Goal: Subscribe to service/newsletter

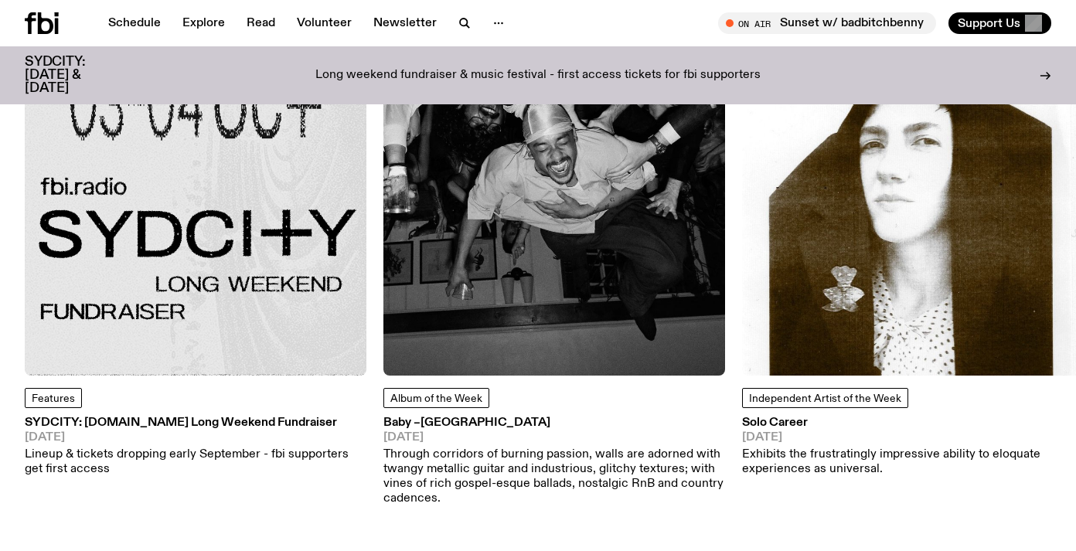
scroll to position [1919, 0]
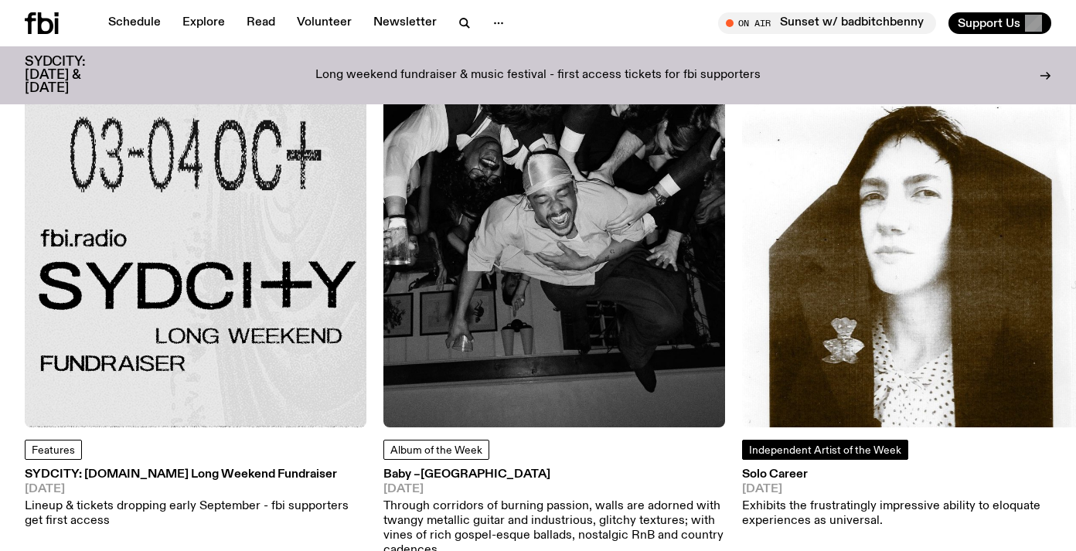
click at [799, 445] on span "Independent Artist of the Week" at bounding box center [825, 450] width 152 height 11
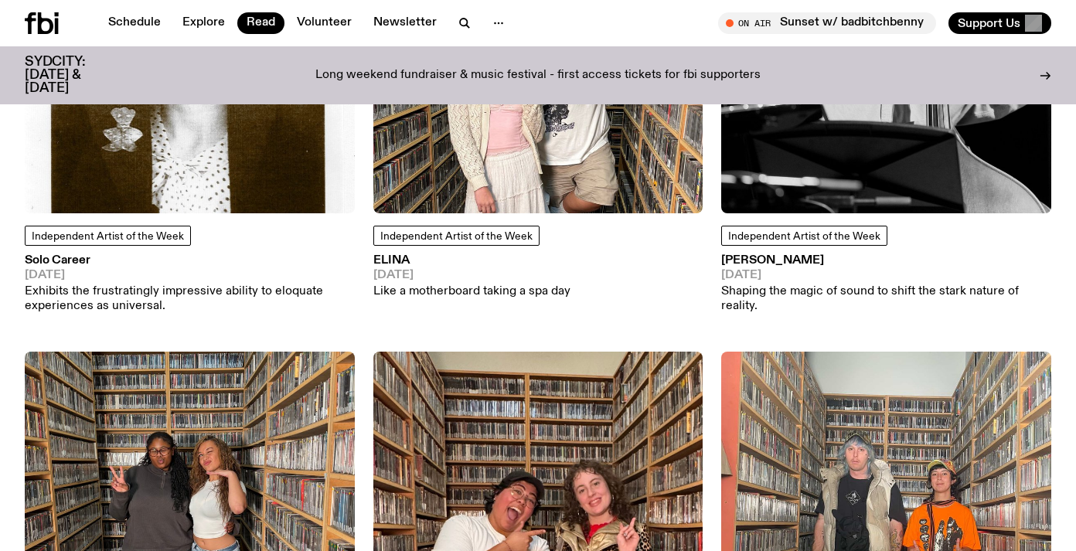
scroll to position [331, 0]
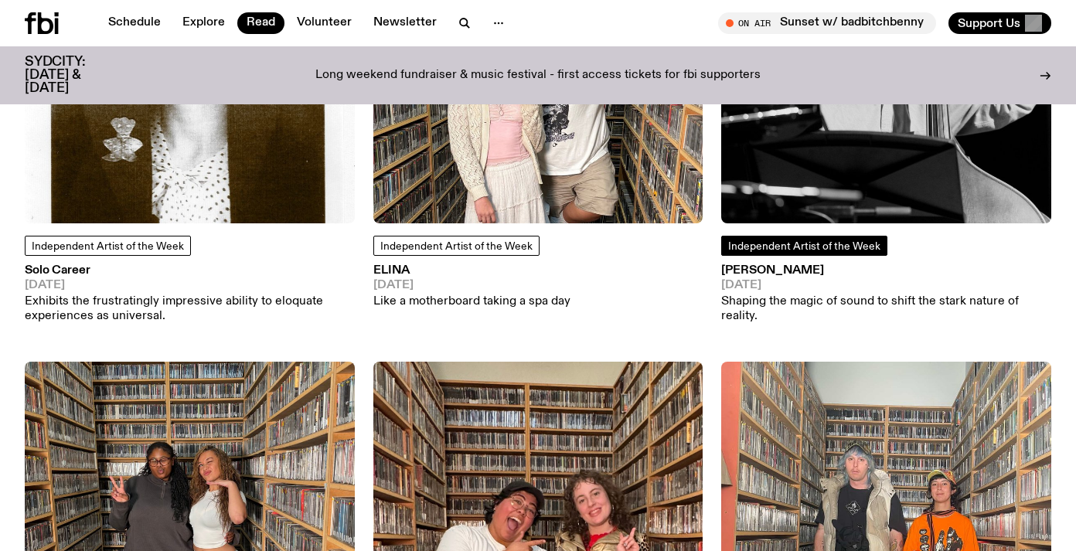
click at [786, 237] on link "Independent Artist of the Week" at bounding box center [804, 246] width 166 height 20
click at [775, 248] on span "Independent Artist of the Week" at bounding box center [804, 246] width 152 height 11
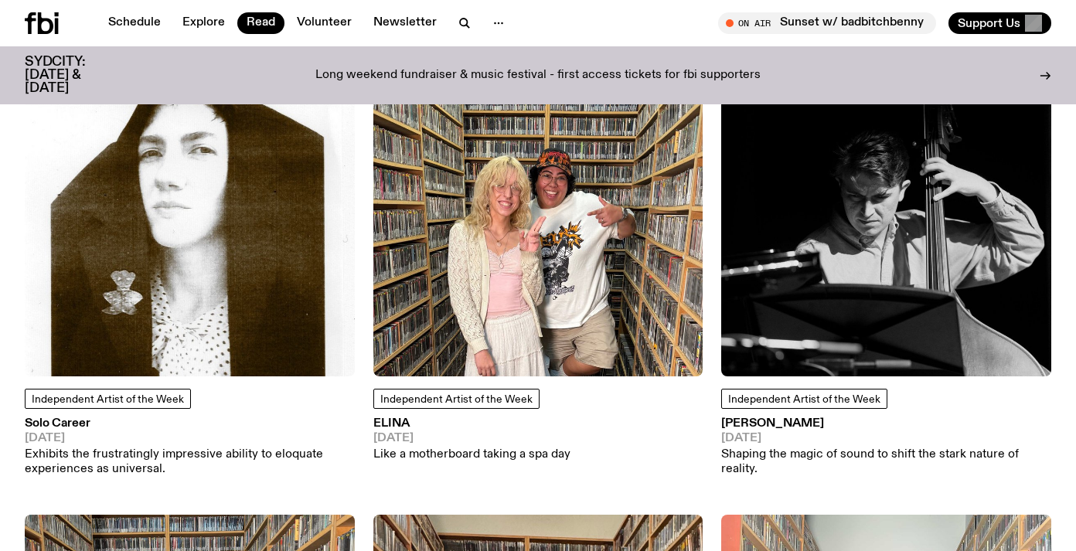
scroll to position [114, 0]
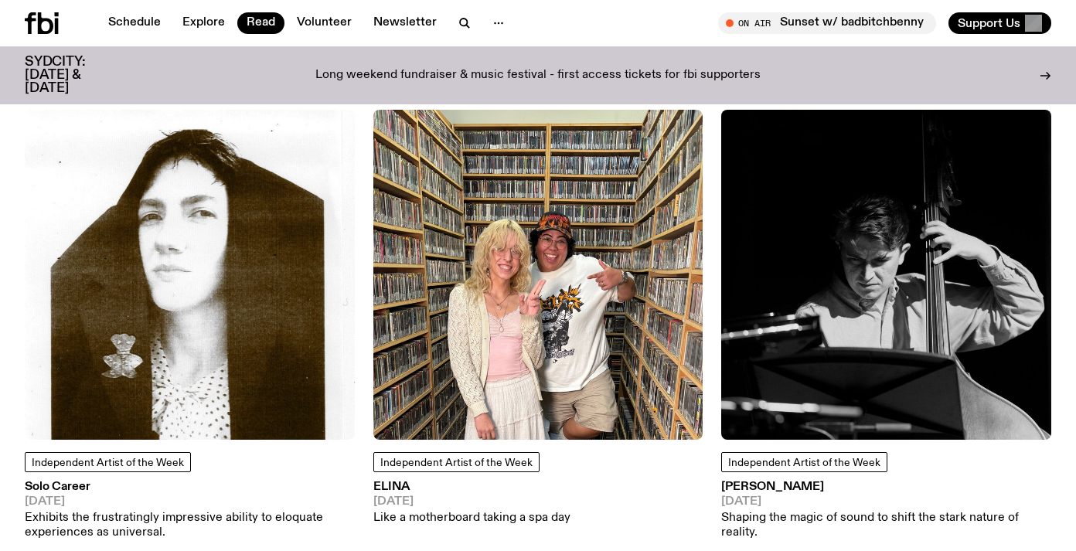
click at [882, 264] on img at bounding box center [886, 275] width 330 height 330
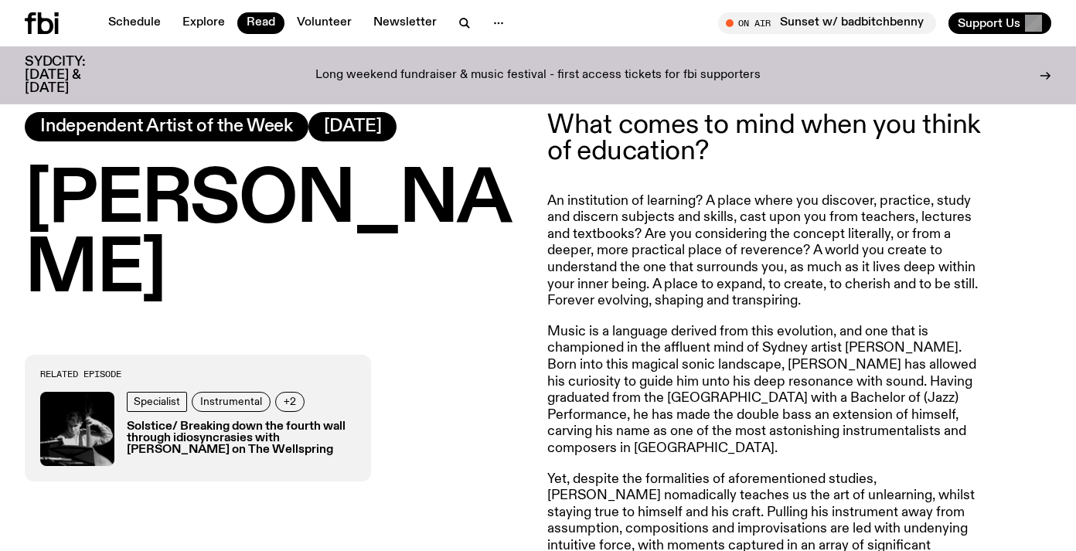
scroll to position [499, 0]
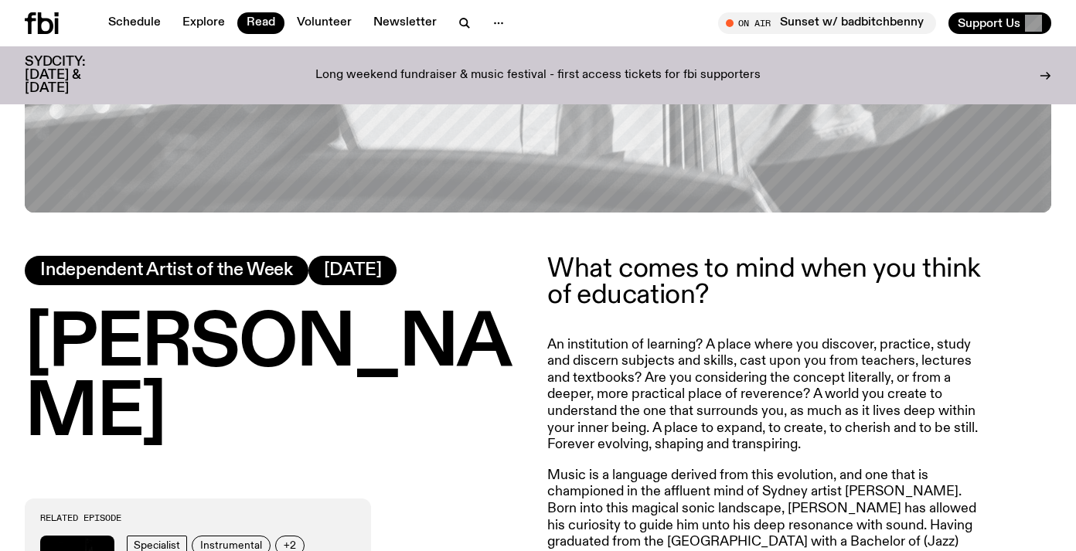
click at [49, 18] on icon at bounding box center [42, 23] width 34 height 22
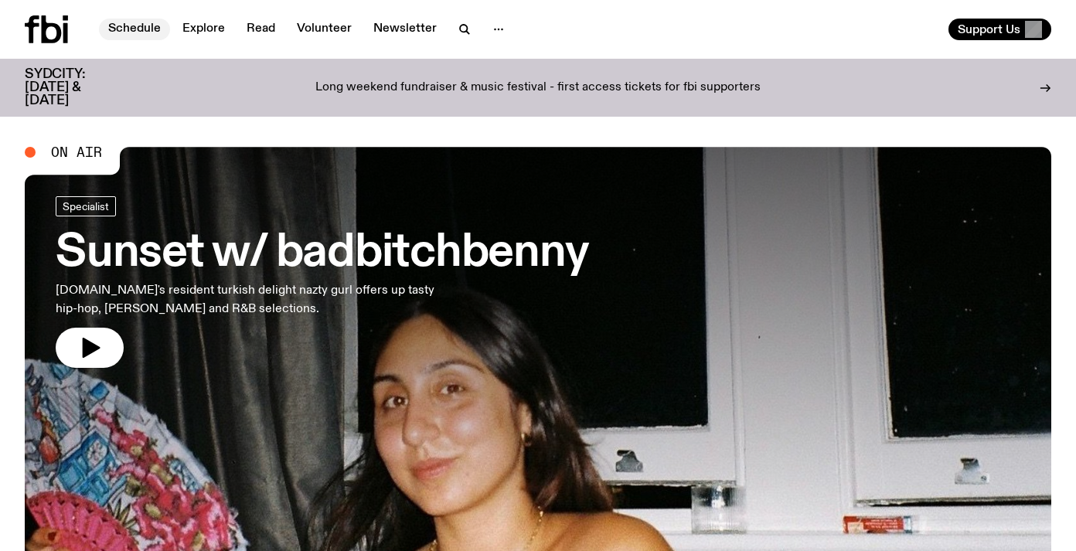
click at [149, 36] on link "Schedule" at bounding box center [134, 30] width 71 height 22
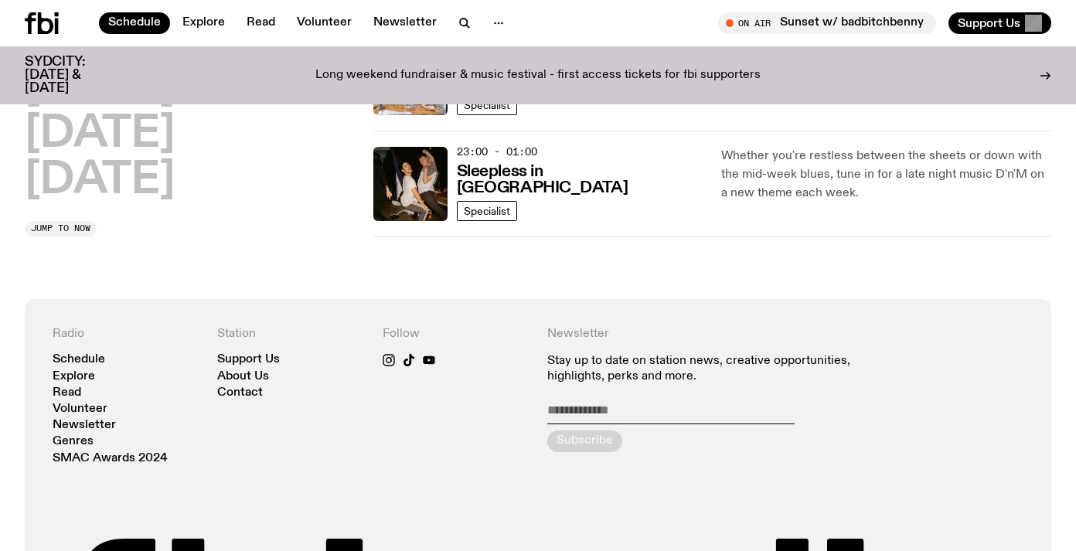
scroll to position [965, 0]
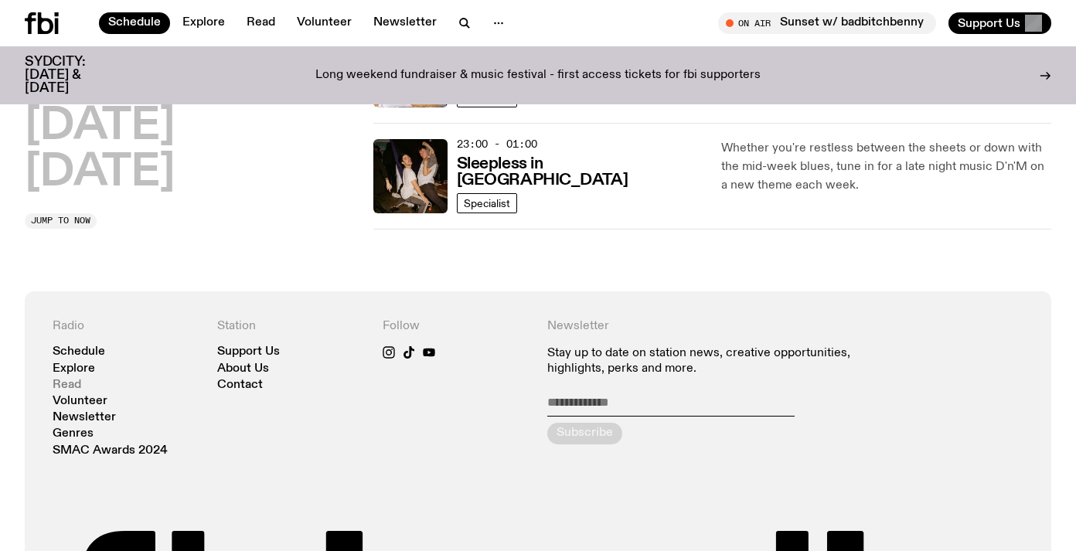
click at [64, 383] on link "Read" at bounding box center [67, 386] width 29 height 12
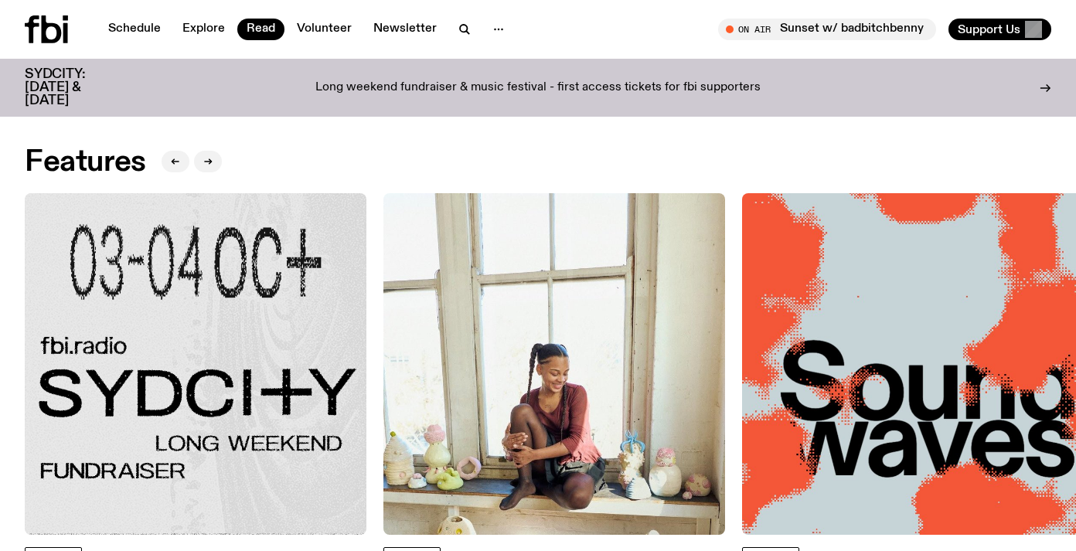
click at [60, 29] on icon at bounding box center [52, 29] width 20 height 28
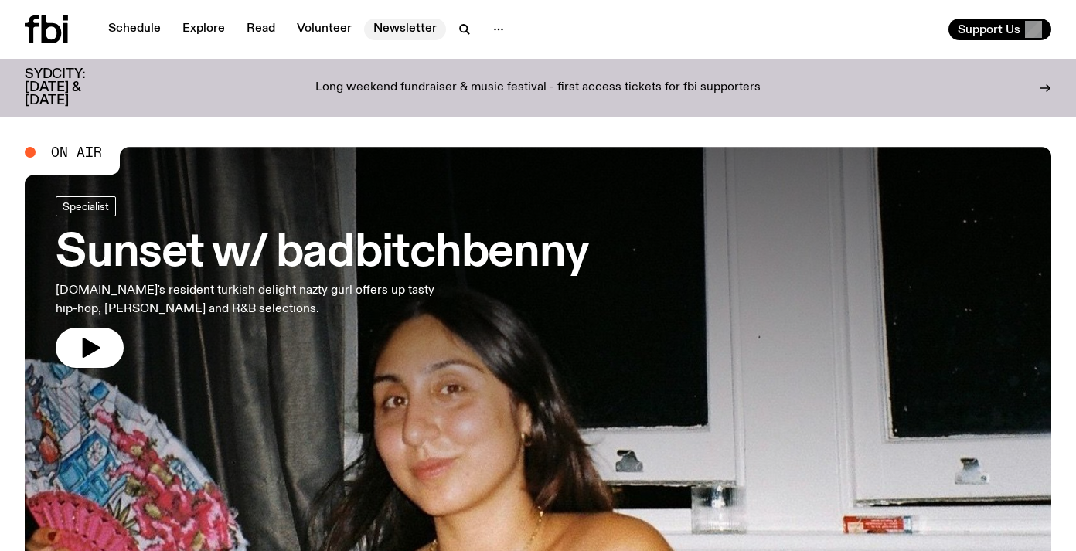
click at [409, 31] on link "Newsletter" at bounding box center [405, 30] width 82 height 22
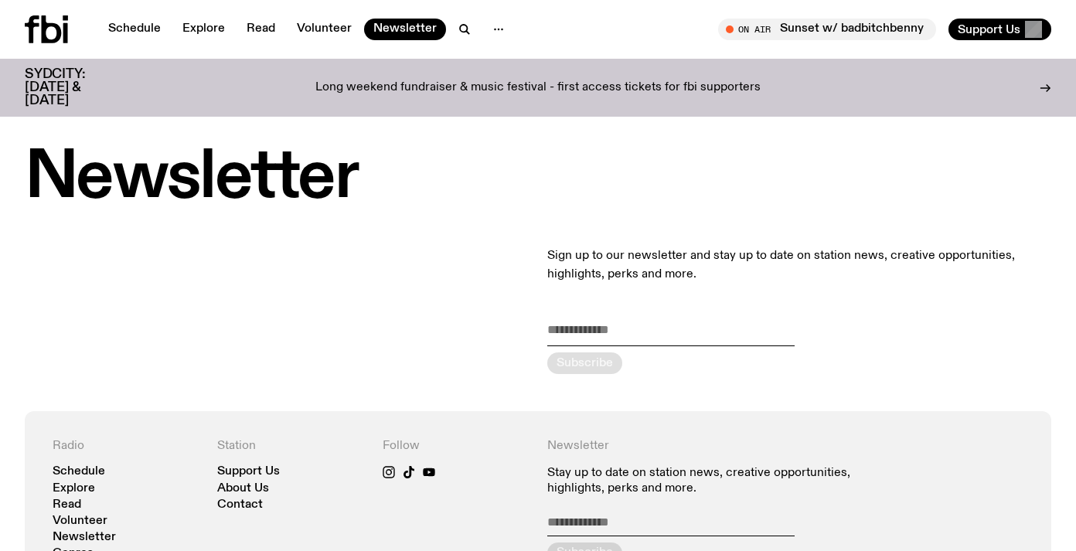
click at [702, 338] on input "email" at bounding box center [670, 334] width 247 height 26
type input "**********"
click at [568, 370] on div "submit" at bounding box center [584, 364] width 75 height 22
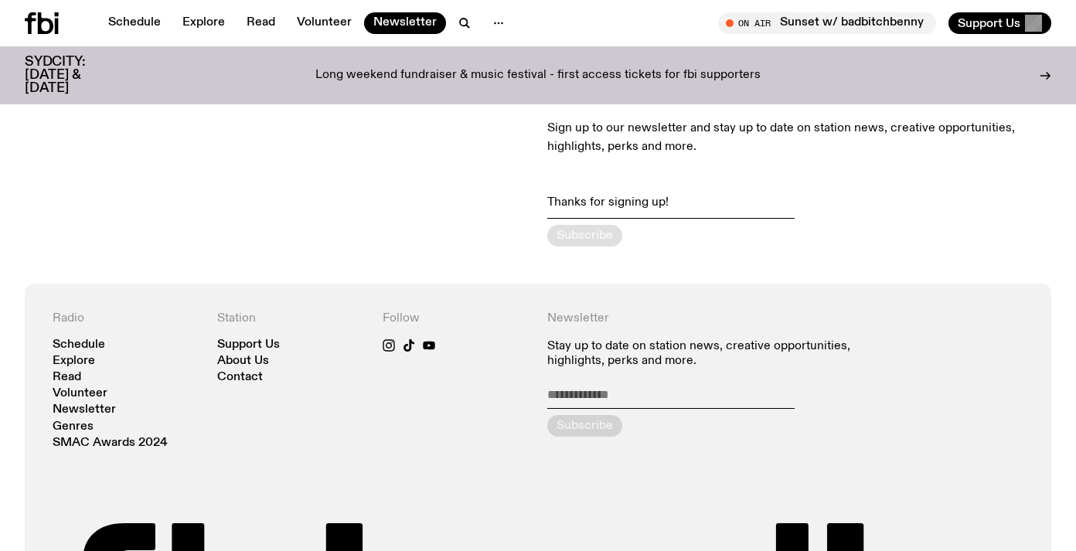
scroll to position [124, 0]
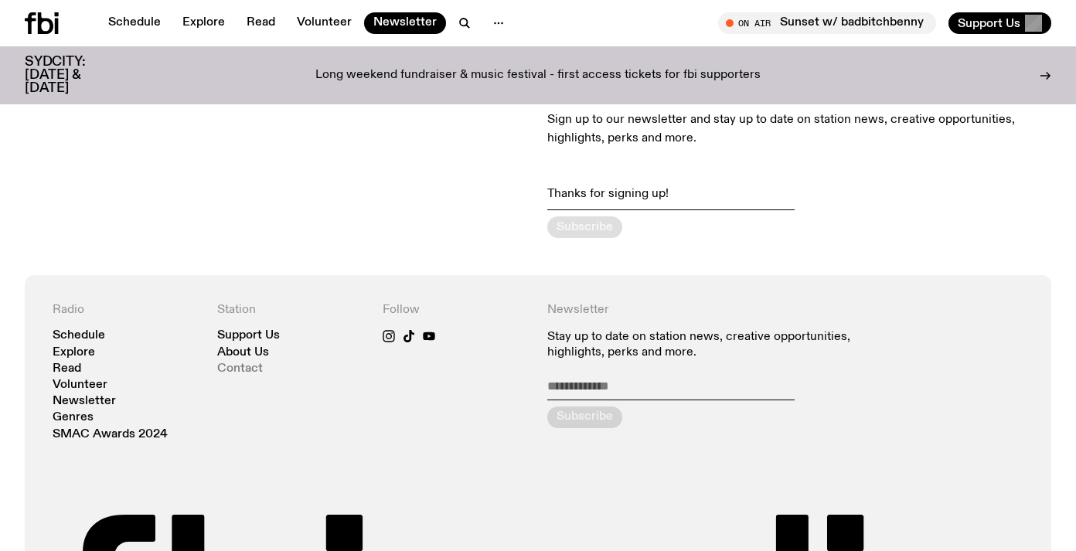
click at [238, 371] on link "Contact" at bounding box center [240, 369] width 46 height 12
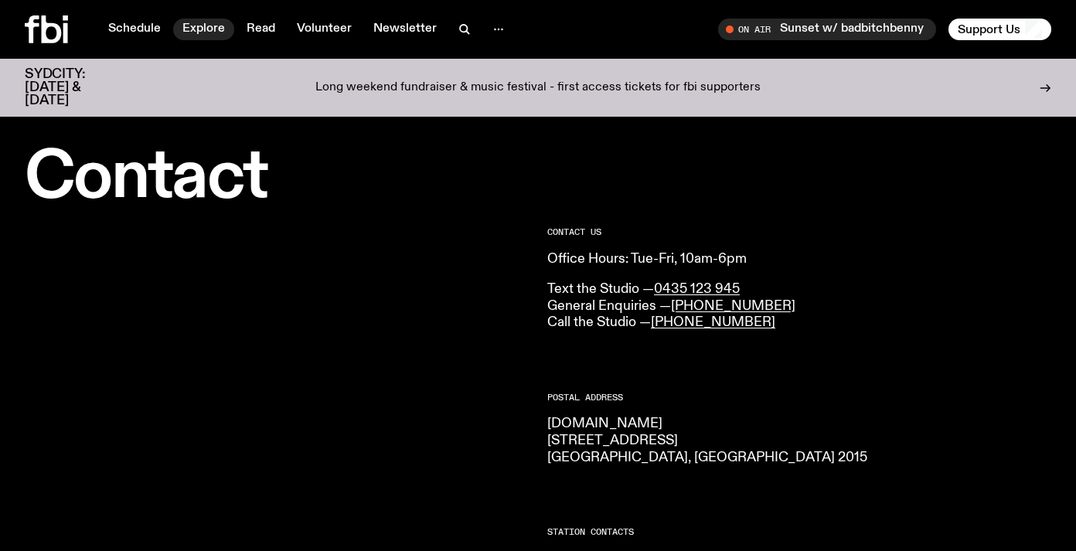
click at [194, 25] on link "Explore" at bounding box center [203, 30] width 61 height 22
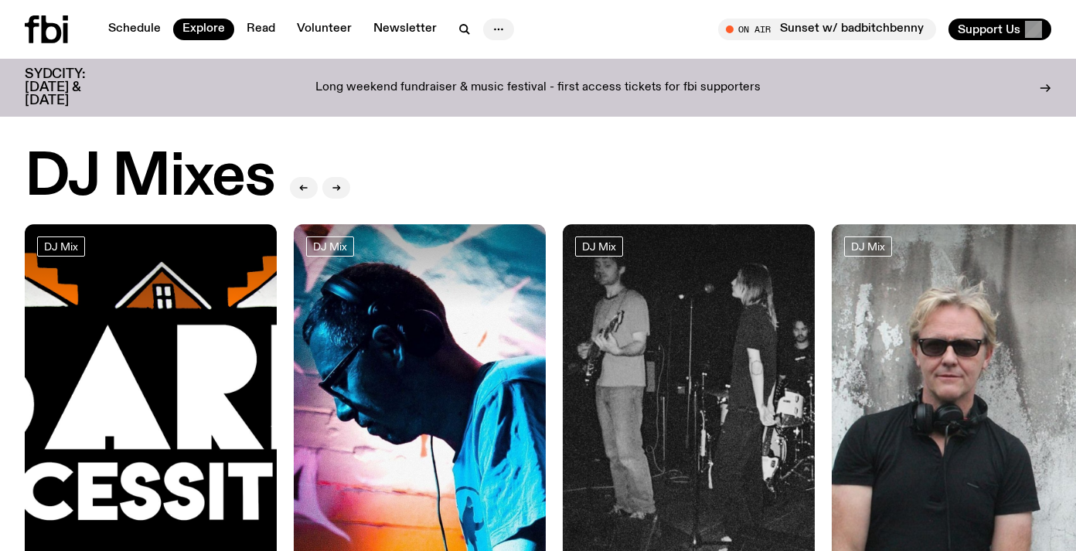
click at [492, 29] on icon "button" at bounding box center [498, 29] width 19 height 19
click at [487, 60] on link "About Us" at bounding box center [498, 62] width 77 height 22
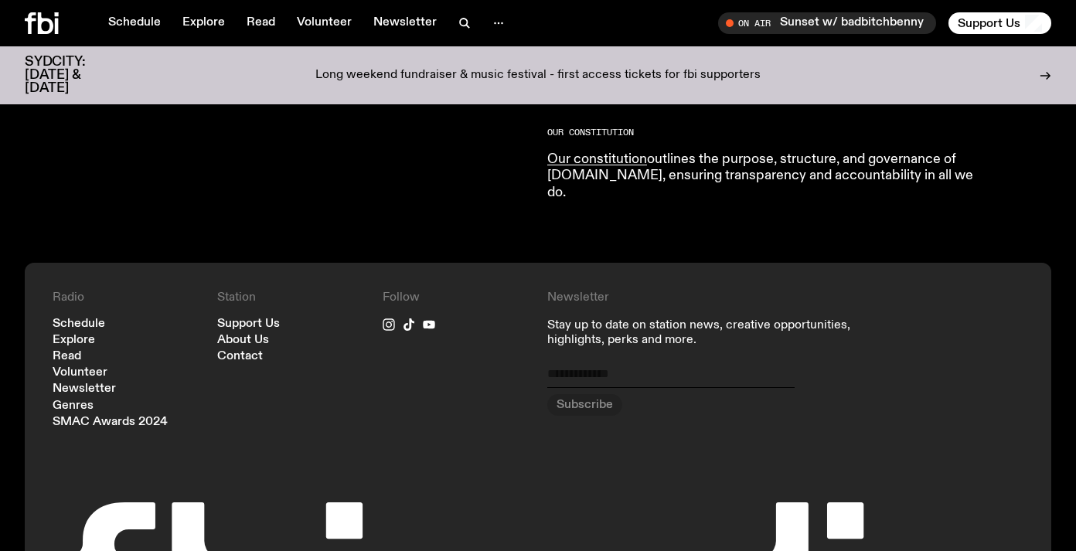
scroll to position [1635, 0]
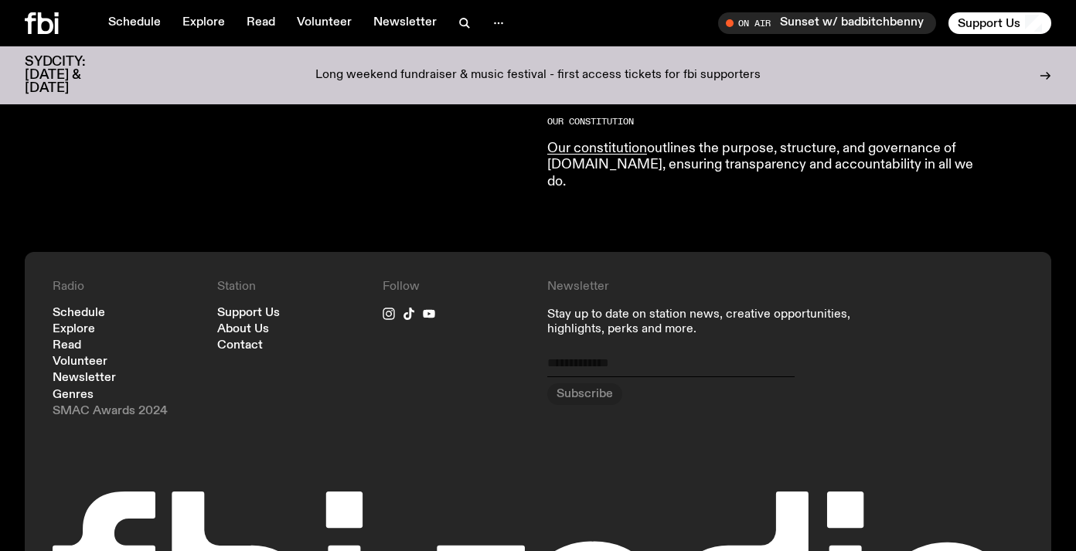
click at [90, 406] on link "SMAC Awards 2024" at bounding box center [110, 412] width 115 height 12
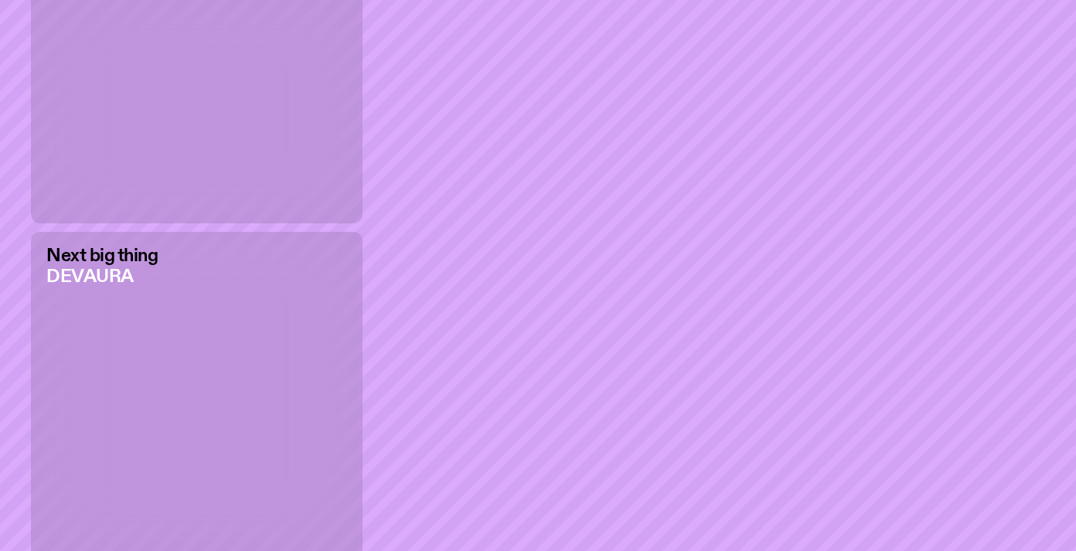
scroll to position [3433, 0]
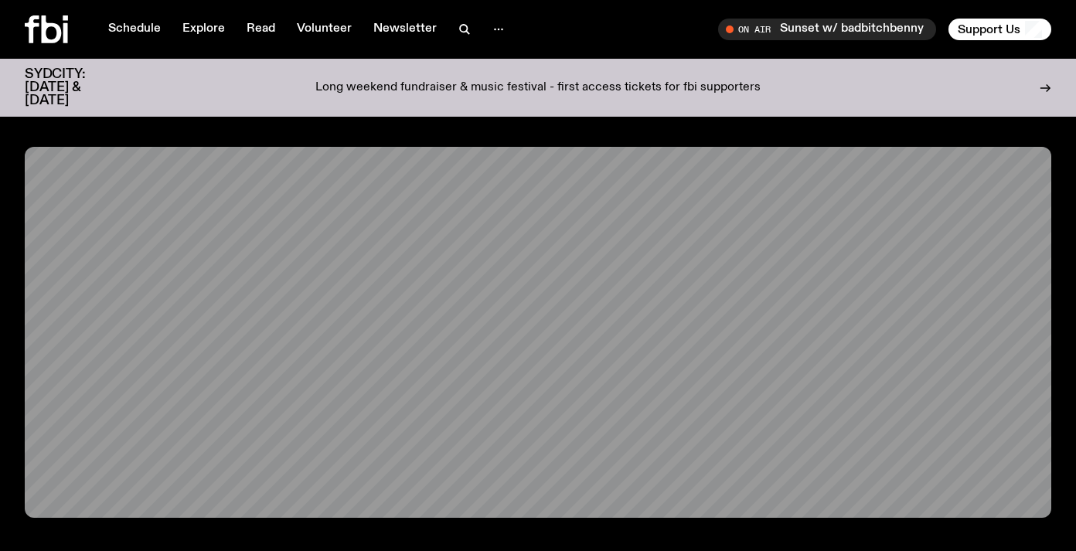
click at [35, 31] on icon at bounding box center [46, 29] width 43 height 28
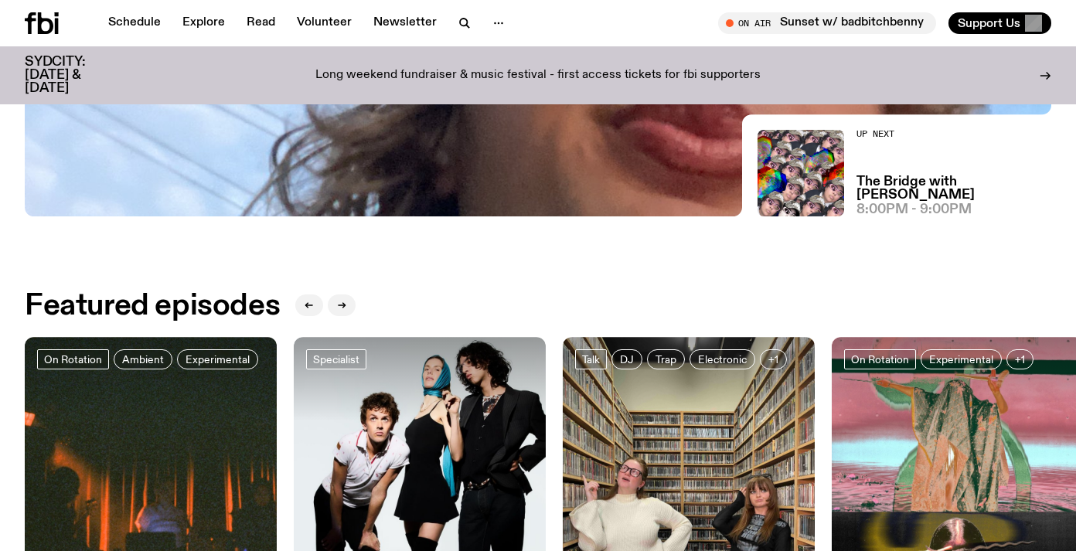
scroll to position [682, 0]
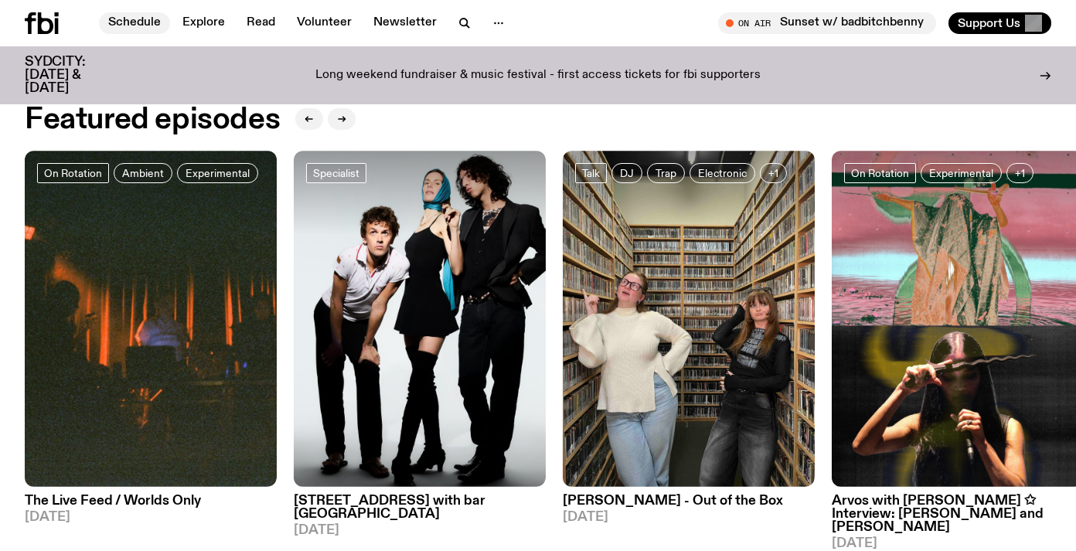
click at [128, 23] on link "Schedule" at bounding box center [134, 23] width 71 height 22
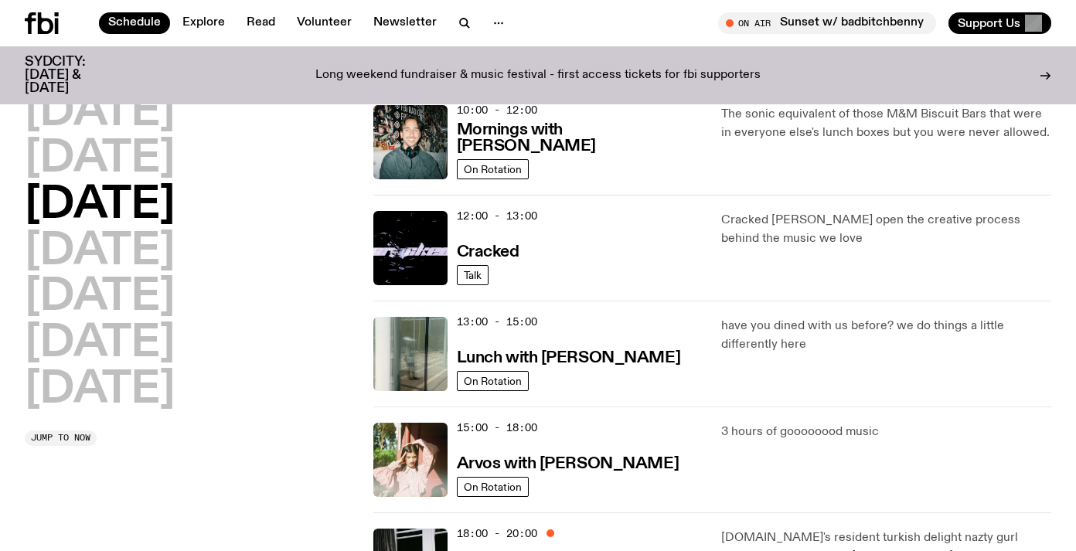
scroll to position [258, 0]
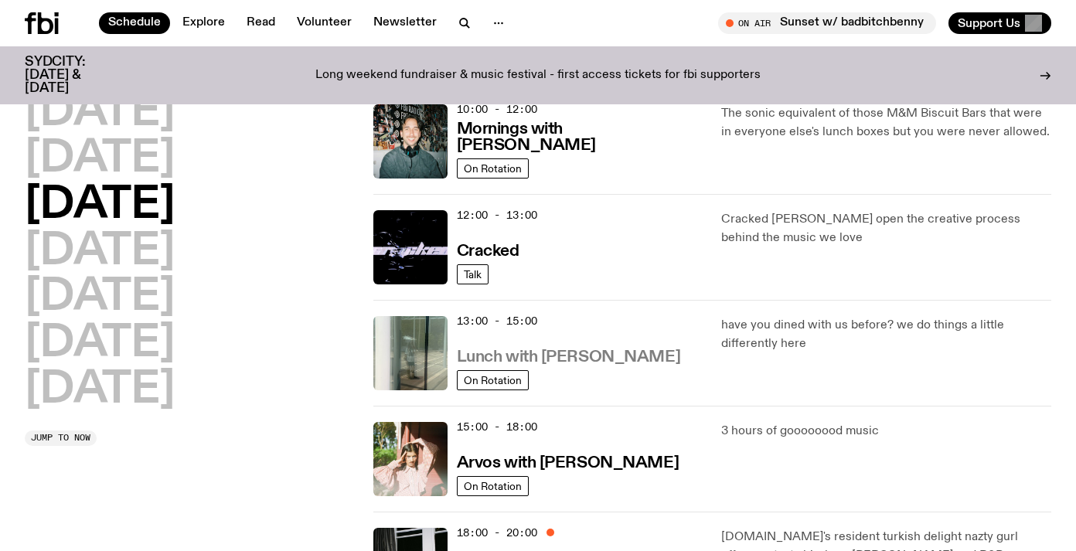
click at [615, 363] on h3 "Lunch with [PERSON_NAME]" at bounding box center [568, 357] width 223 height 16
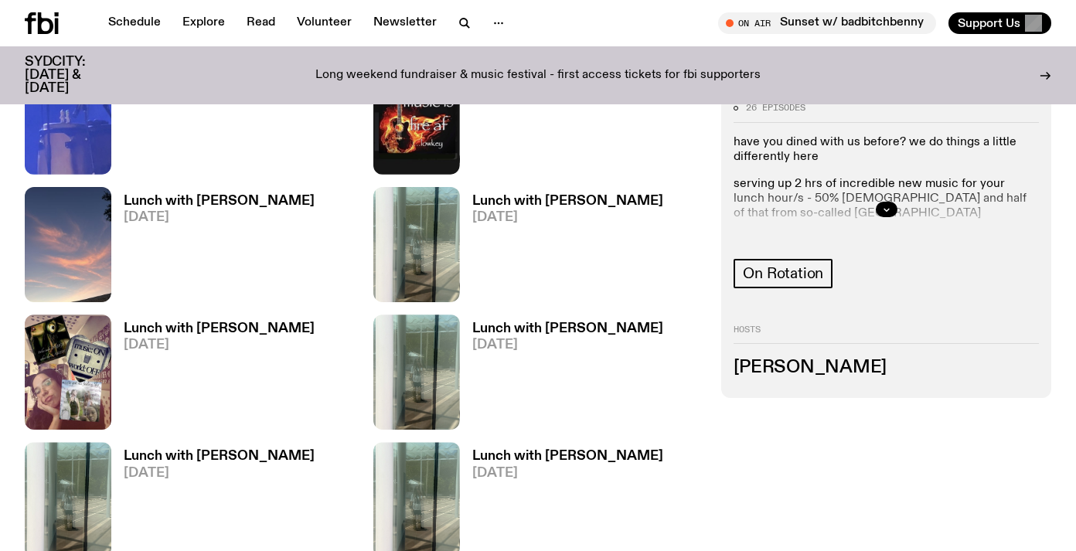
scroll to position [1705, 0]
